Goal: Information Seeking & Learning: Learn about a topic

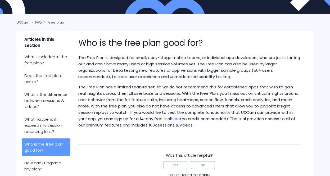
scroll to position [96, 0]
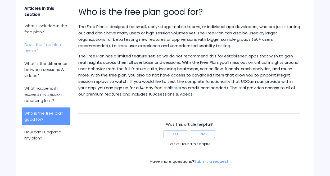
click at [54, 39] on link "Does the free plan expire?" at bounding box center [46, 47] width 49 height 17
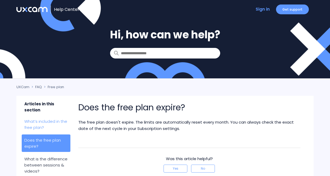
click at [63, 116] on link "What’s included in the free plan?" at bounding box center [46, 124] width 49 height 17
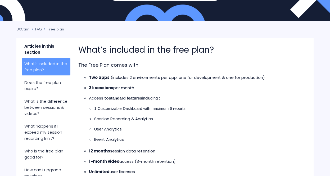
scroll to position [66, 0]
